Goal: Task Accomplishment & Management: Use online tool/utility

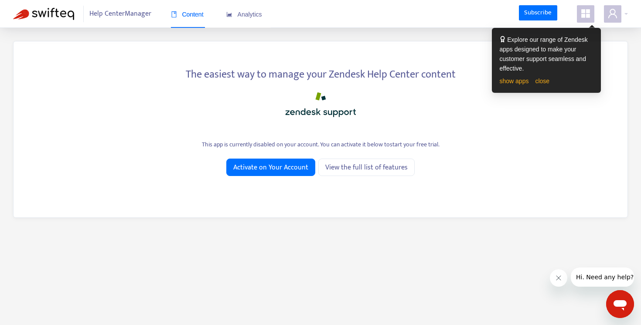
click at [390, 100] on div at bounding box center [320, 102] width 587 height 35
click at [610, 15] on icon "user" at bounding box center [612, 13] width 10 height 10
click at [544, 80] on link "close" at bounding box center [542, 81] width 14 height 7
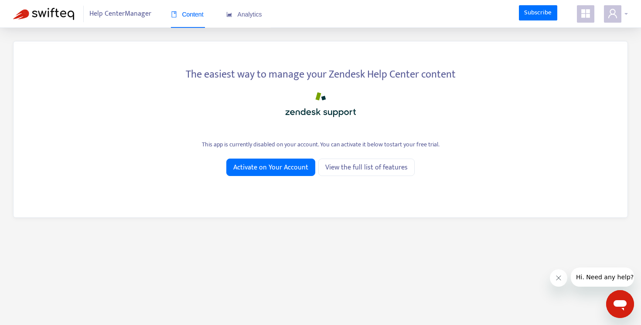
click at [611, 8] on span at bounding box center [612, 13] width 17 height 17
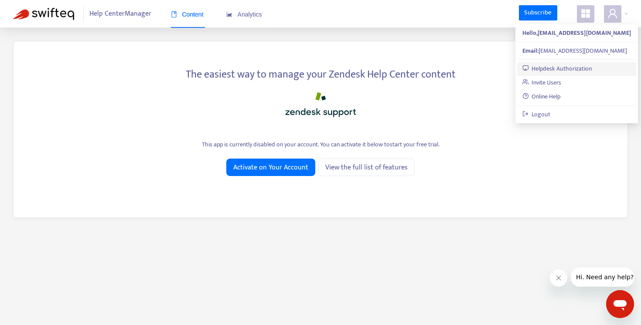
click at [581, 71] on link "Helpdesk Authorization" at bounding box center [557, 69] width 70 height 10
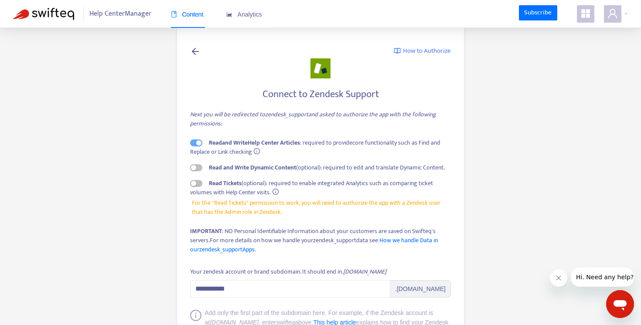
click at [196, 54] on icon at bounding box center [195, 51] width 10 height 11
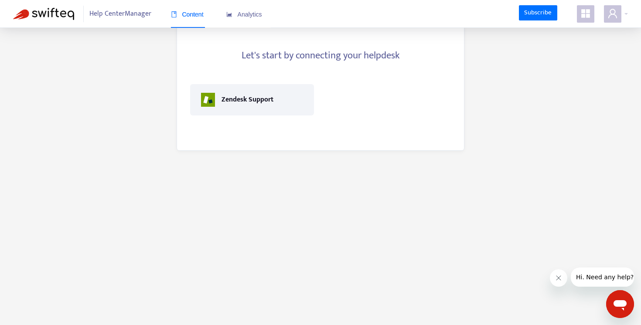
click at [130, 14] on span "Help Center Manager" at bounding box center [120, 14] width 62 height 17
click at [54, 17] on img at bounding box center [43, 14] width 61 height 12
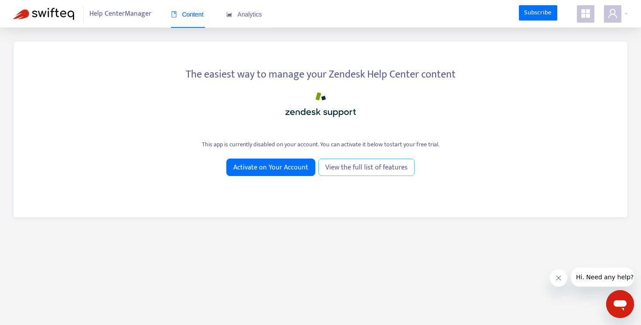
click at [387, 172] on span "View the full list of features" at bounding box center [366, 167] width 82 height 11
click at [345, 165] on span "View the full list of features" at bounding box center [366, 167] width 82 height 11
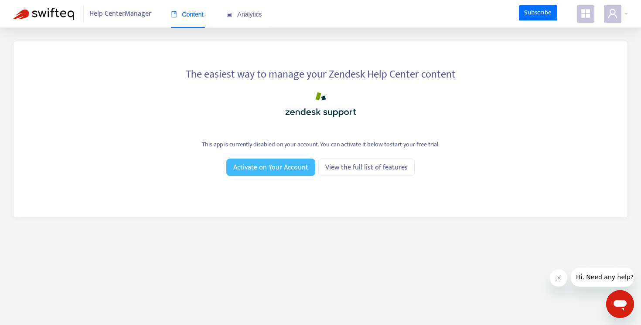
click at [245, 167] on span "Activate on Your Account" at bounding box center [270, 167] width 75 height 11
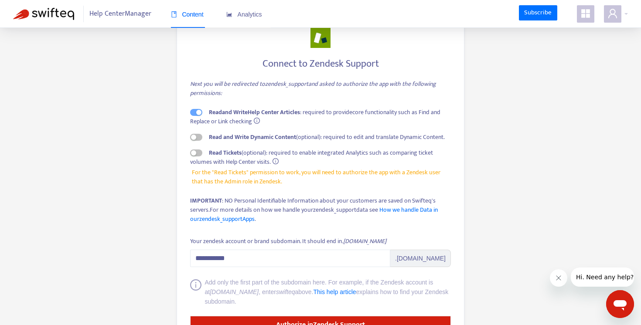
scroll to position [30, 0]
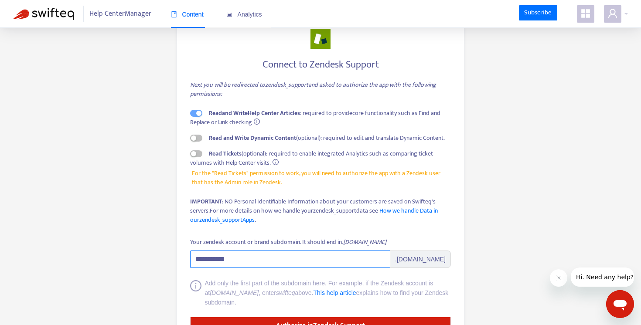
click at [231, 260] on input "**********" at bounding box center [290, 259] width 200 height 17
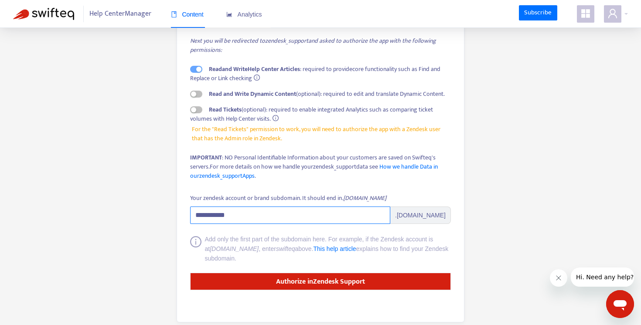
scroll to position [85, 0]
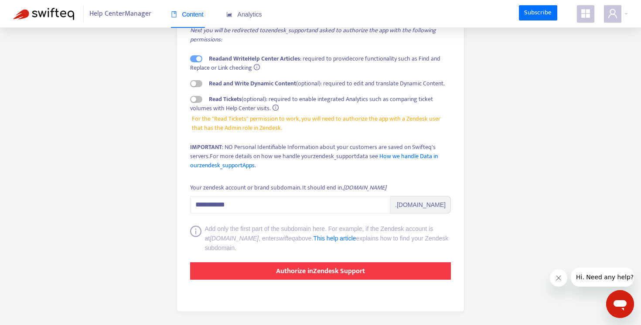
click at [257, 275] on button "Authorize in Zendesk Support" at bounding box center [320, 270] width 261 height 17
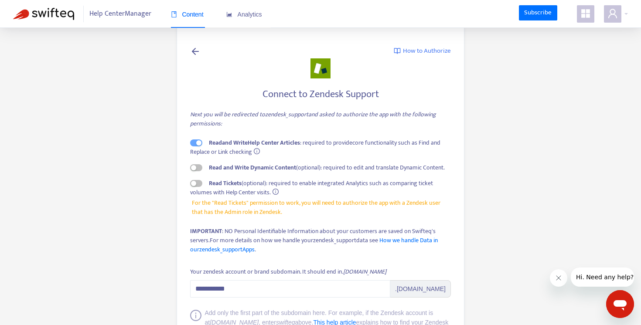
click at [133, 18] on span "Help Center Manager" at bounding box center [120, 14] width 62 height 17
click at [622, 11] on div at bounding box center [616, 13] width 24 height 17
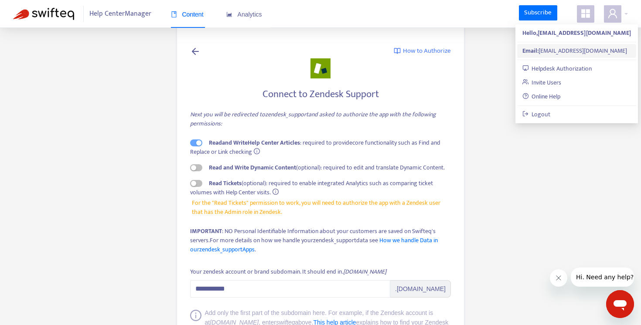
click at [587, 49] on div "Email: [PERSON_NAME][EMAIL_ADDRESS][DOMAIN_NAME]" at bounding box center [576, 51] width 109 height 10
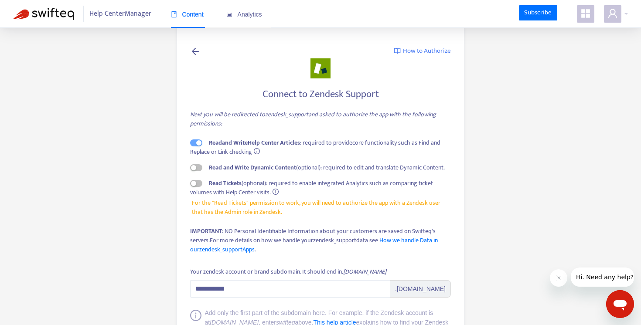
click at [61, 18] on img at bounding box center [43, 14] width 61 height 12
click at [193, 54] on icon at bounding box center [195, 51] width 10 height 11
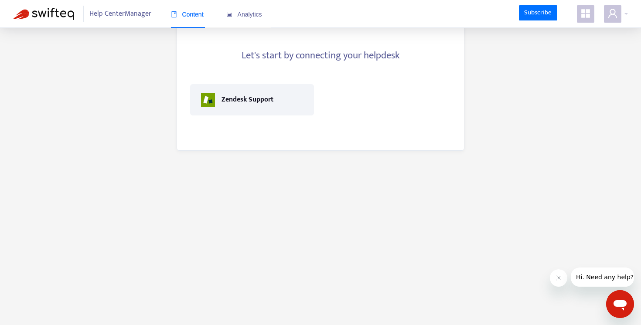
click at [193, 54] on h4 "Let's start by connecting your helpdesk" at bounding box center [320, 56] width 261 height 12
click at [254, 17] on span "Analytics" at bounding box center [244, 14] width 36 height 7
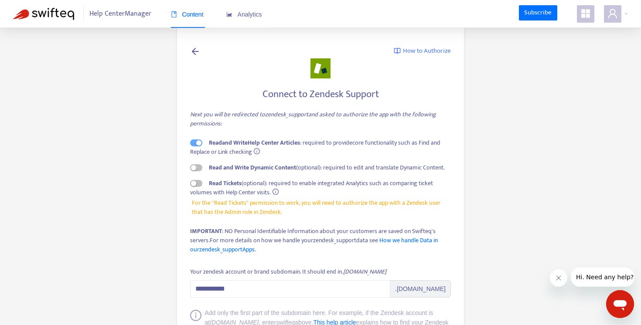
scroll to position [85, 0]
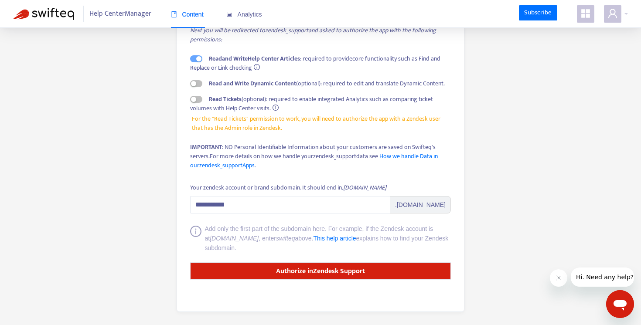
click at [69, 16] on img at bounding box center [43, 14] width 61 height 12
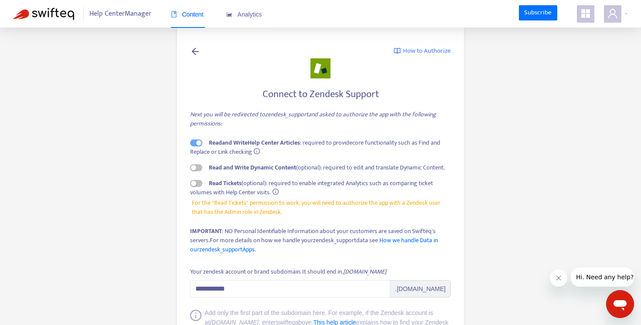
click at [50, 12] on img at bounding box center [43, 14] width 61 height 12
click at [611, 19] on span at bounding box center [612, 13] width 17 height 17
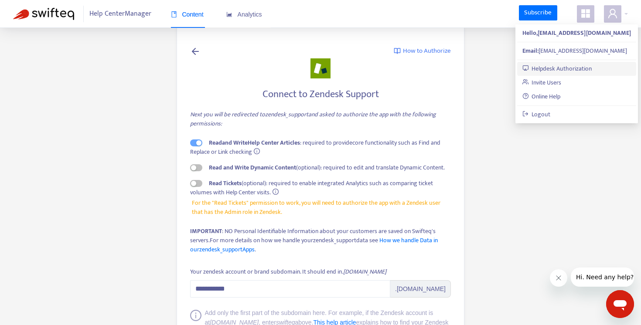
click at [584, 64] on link "Helpdesk Authorization" at bounding box center [557, 69] width 70 height 10
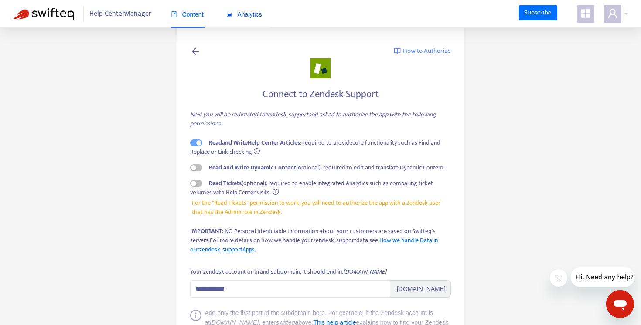
click at [248, 15] on span "Analytics" at bounding box center [244, 14] width 36 height 7
click at [193, 44] on div "**********" at bounding box center [320, 210] width 288 height 372
click at [194, 50] on icon at bounding box center [195, 51] width 10 height 11
click at [191, 54] on icon at bounding box center [195, 51] width 10 height 11
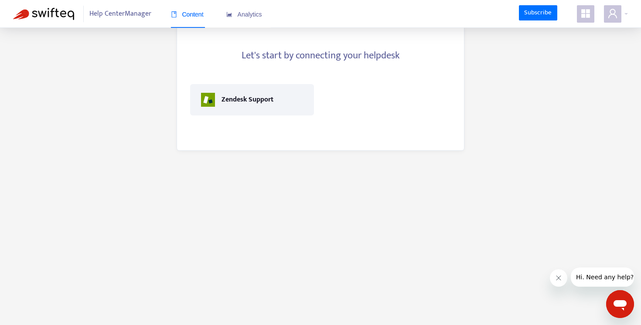
click at [191, 54] on h4 "Let's start by connecting your helpdesk" at bounding box center [320, 56] width 261 height 12
click at [50, 25] on div "Help Center Manager Content Analytics" at bounding box center [148, 14] width 270 height 28
click at [52, 14] on img at bounding box center [43, 14] width 61 height 12
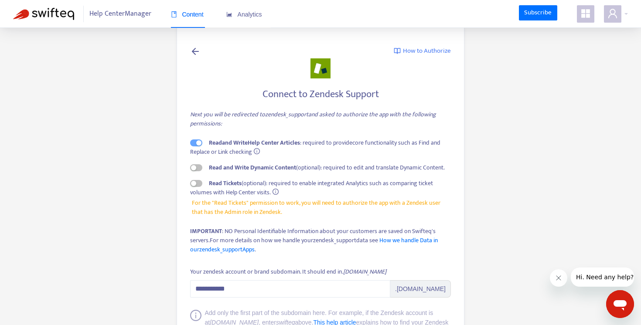
scroll to position [85, 0]
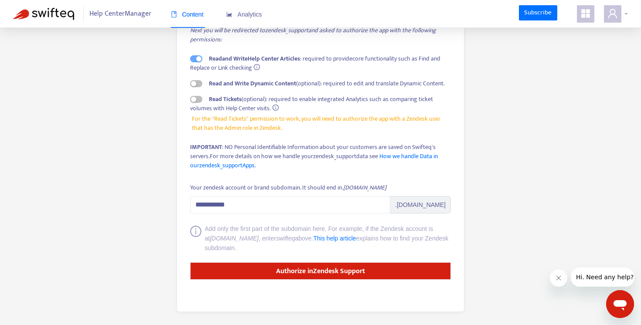
click at [608, 17] on icon "user" at bounding box center [612, 13] width 9 height 9
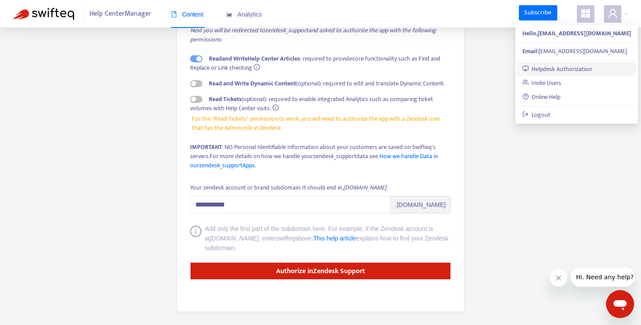
click at [567, 67] on link "Helpdesk Authorization" at bounding box center [557, 69] width 70 height 10
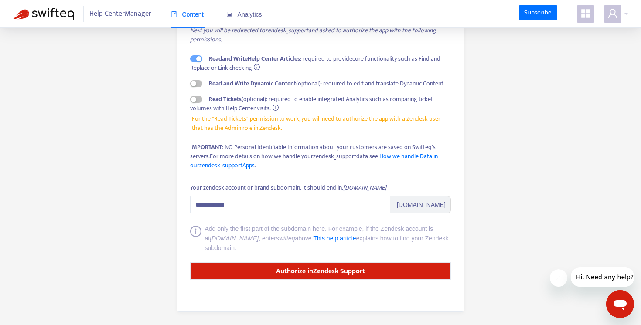
click at [50, 47] on main "**********" at bounding box center [320, 120] width 641 height 409
click at [102, 11] on span "Help Center Manager" at bounding box center [120, 14] width 62 height 17
click at [102, 15] on span "Help Center Manager" at bounding box center [120, 14] width 62 height 17
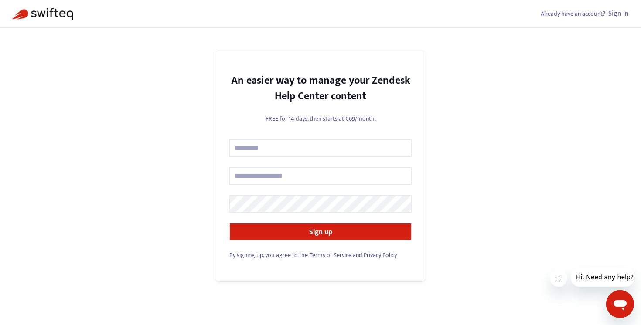
click at [600, 11] on span "Already have an account?" at bounding box center [572, 14] width 64 height 10
click at [612, 13] on link "Sign in" at bounding box center [618, 14] width 20 height 12
